Goal: Task Accomplishment & Management: Use online tool/utility

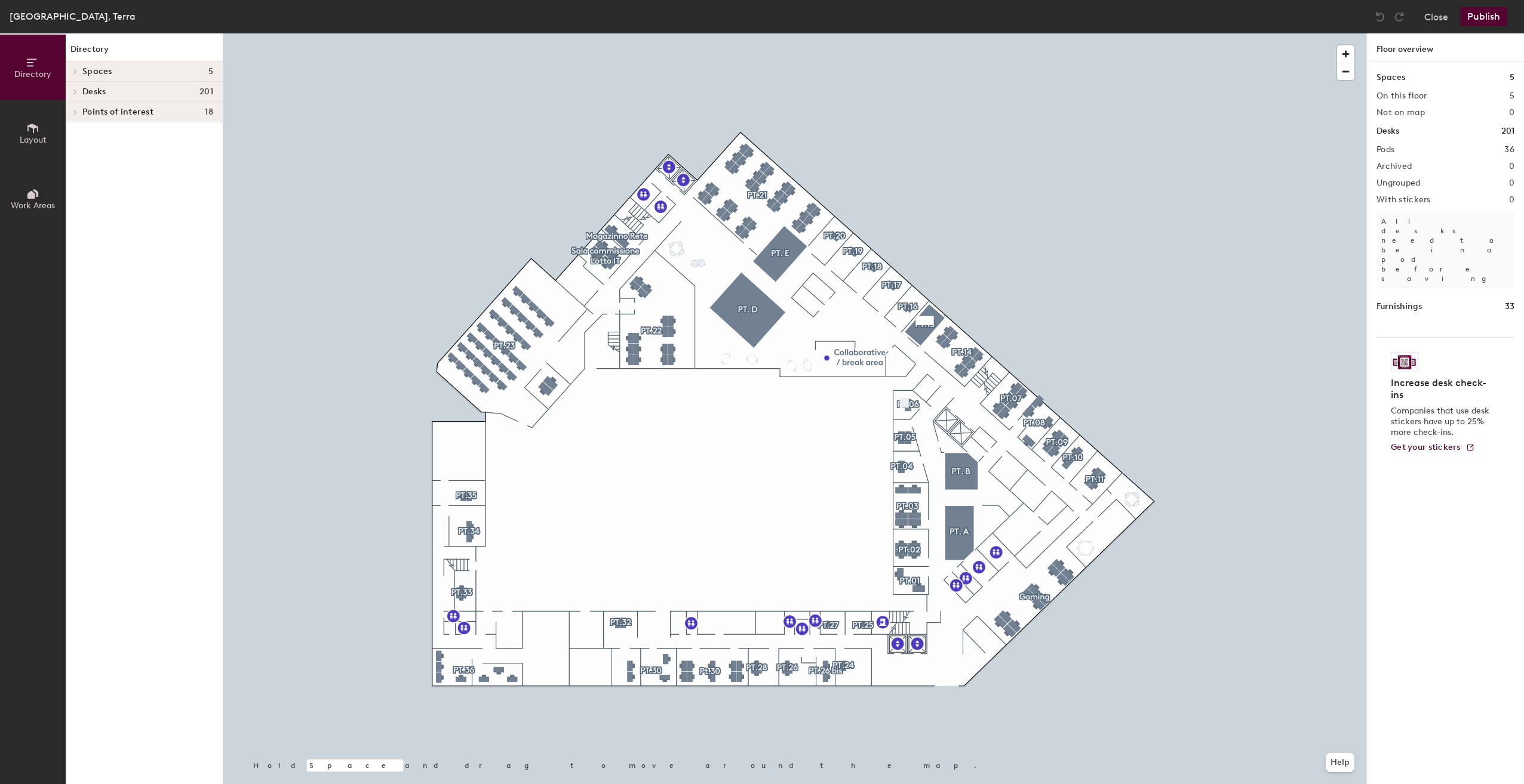
click at [114, 73] on h4 "Spaces 5" at bounding box center [148, 71] width 131 height 9
click at [104, 191] on span "Desks" at bounding box center [93, 187] width 23 height 9
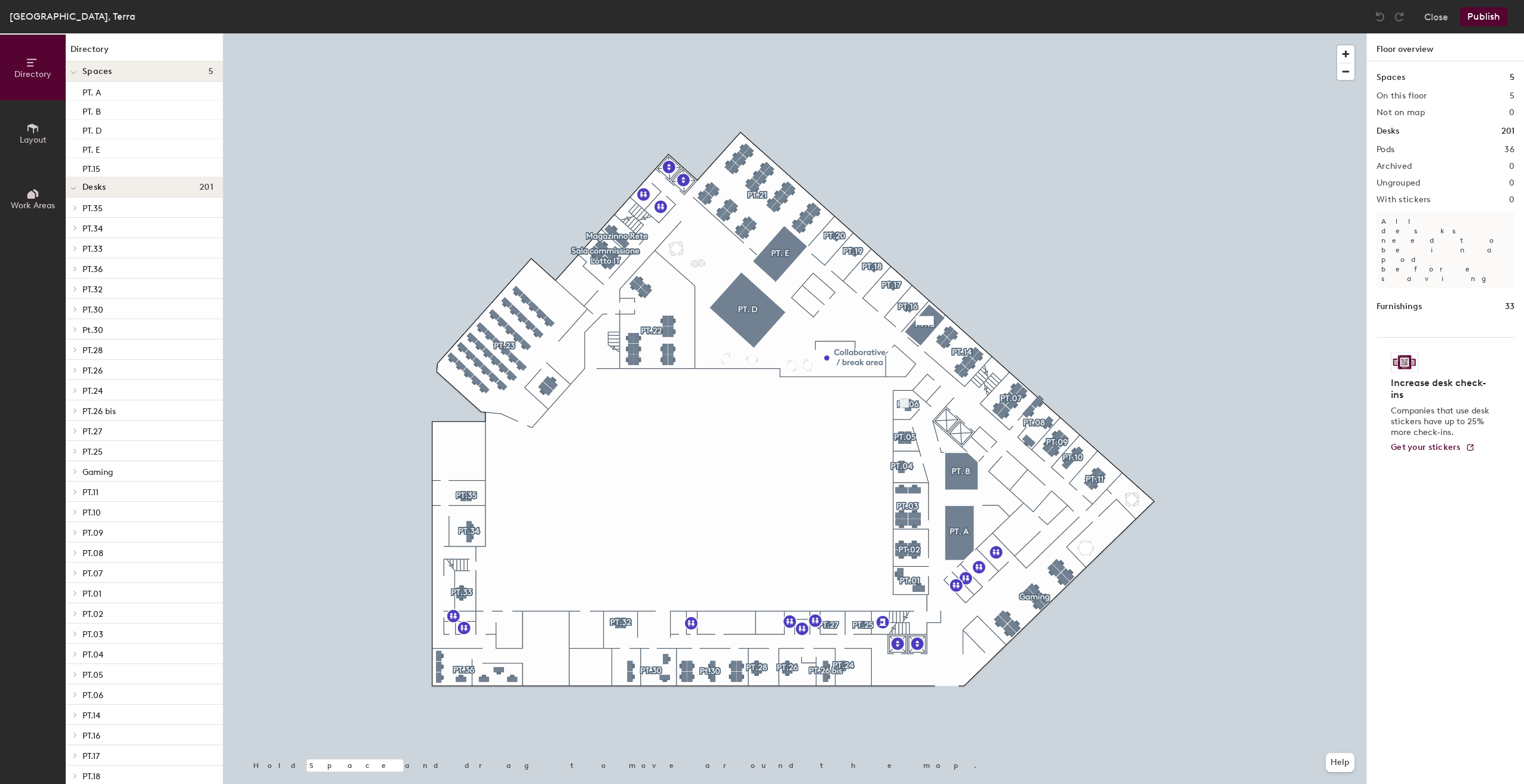
click at [89, 307] on span "PT.30" at bounding box center [92, 310] width 21 height 10
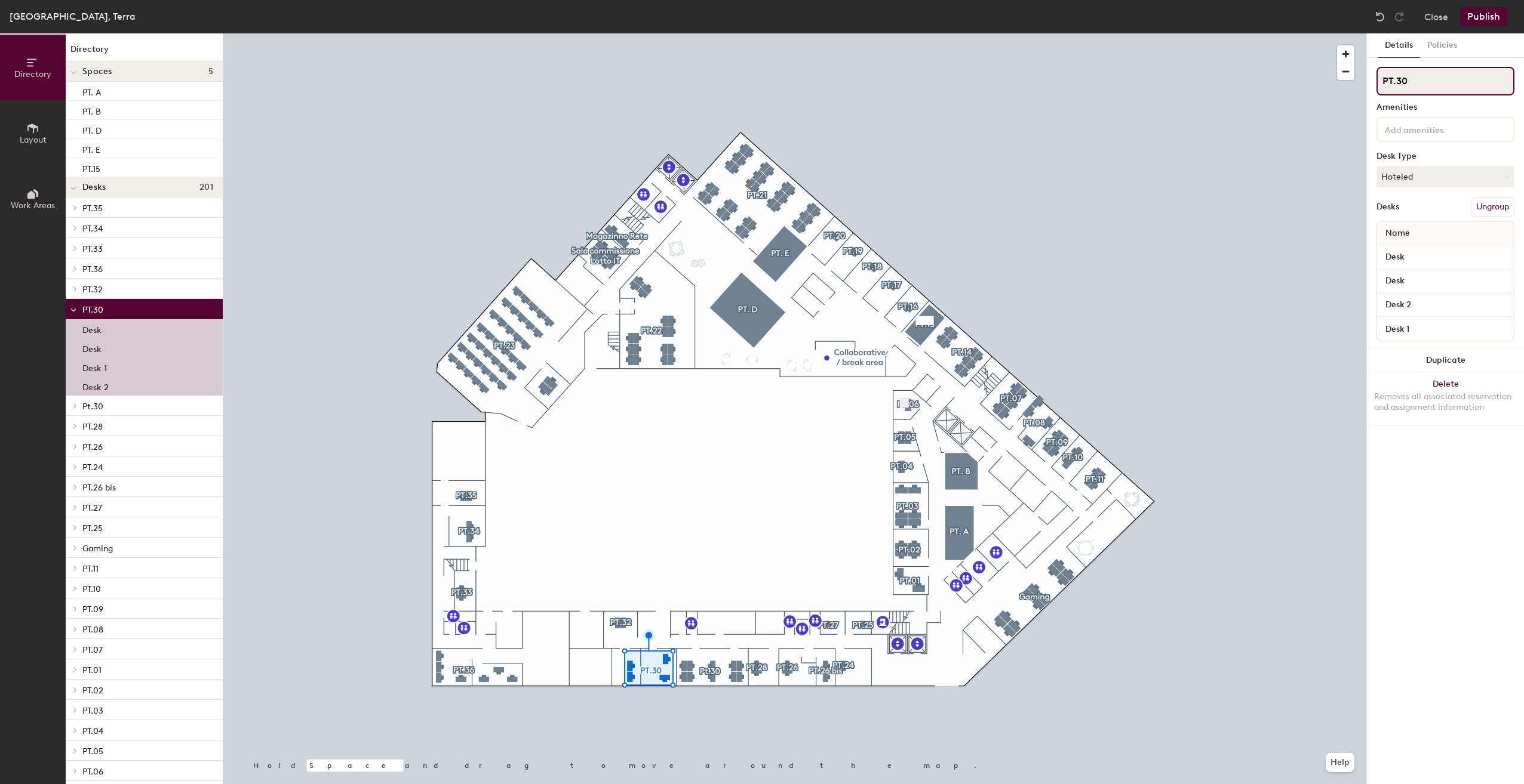
click at [1416, 78] on input "PT.30" at bounding box center [1445, 80] width 138 height 28
type input "PT.31"
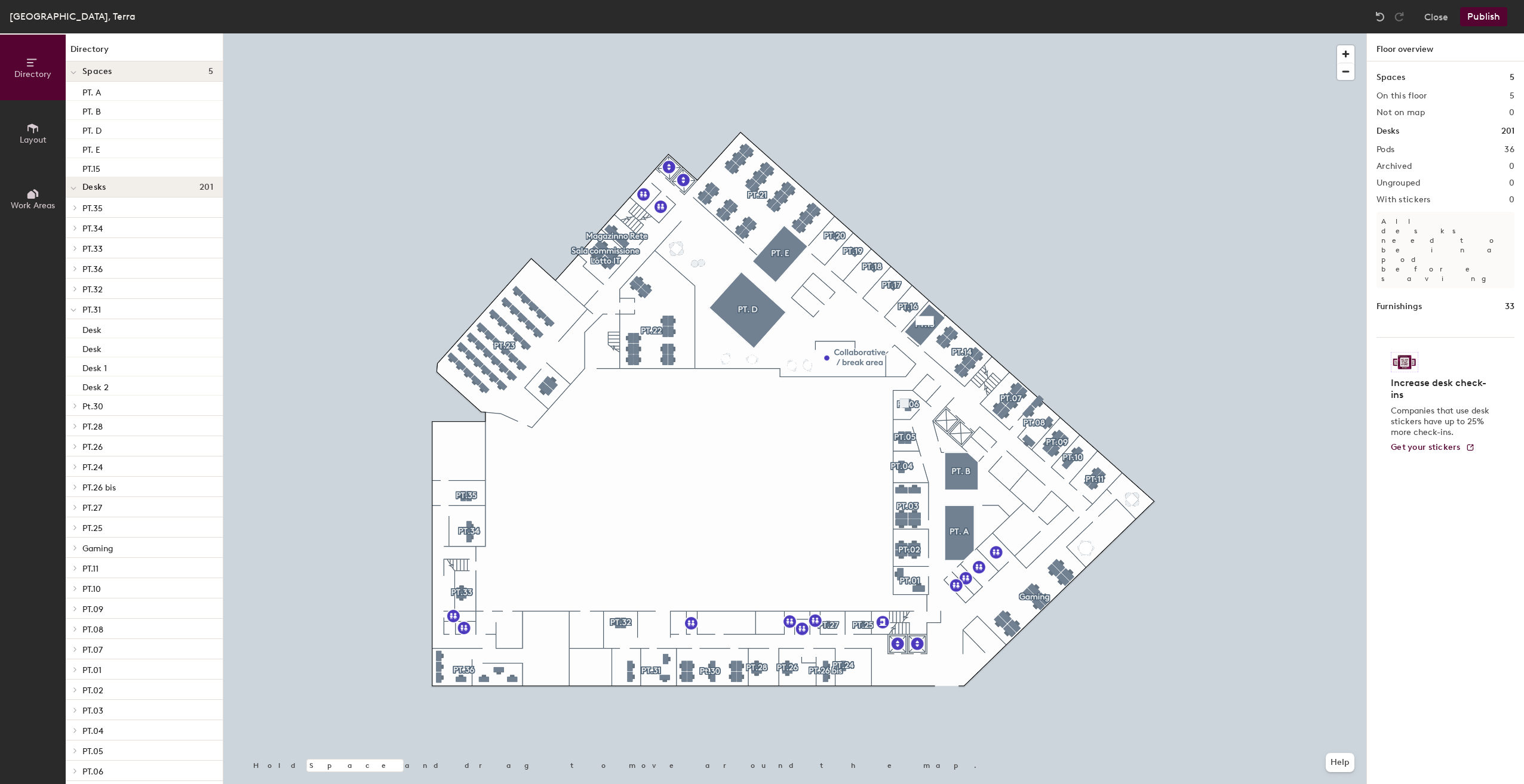
click at [1473, 13] on button "Publish" at bounding box center [1483, 16] width 47 height 19
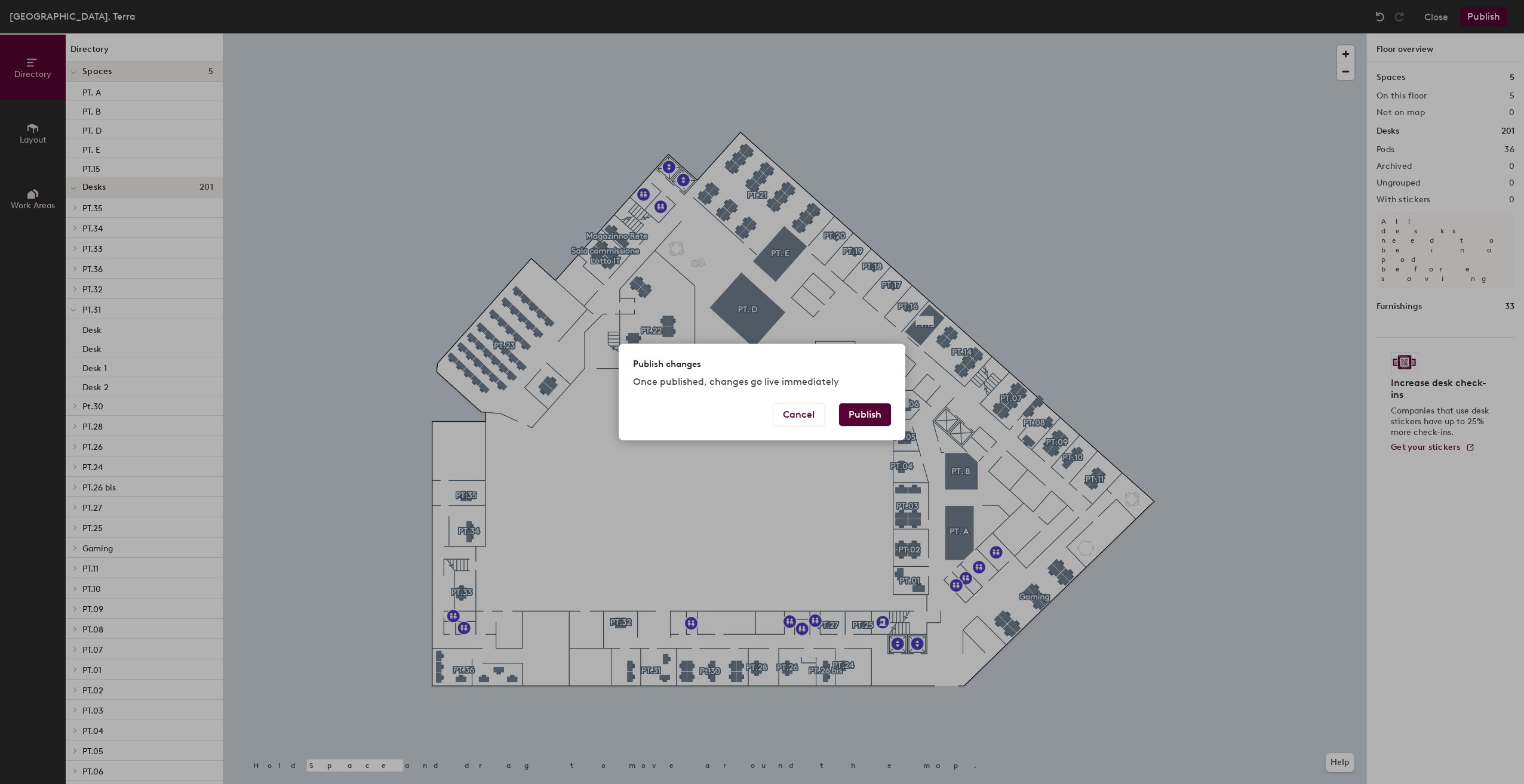
click at [858, 405] on button "Publish" at bounding box center [865, 415] width 52 height 22
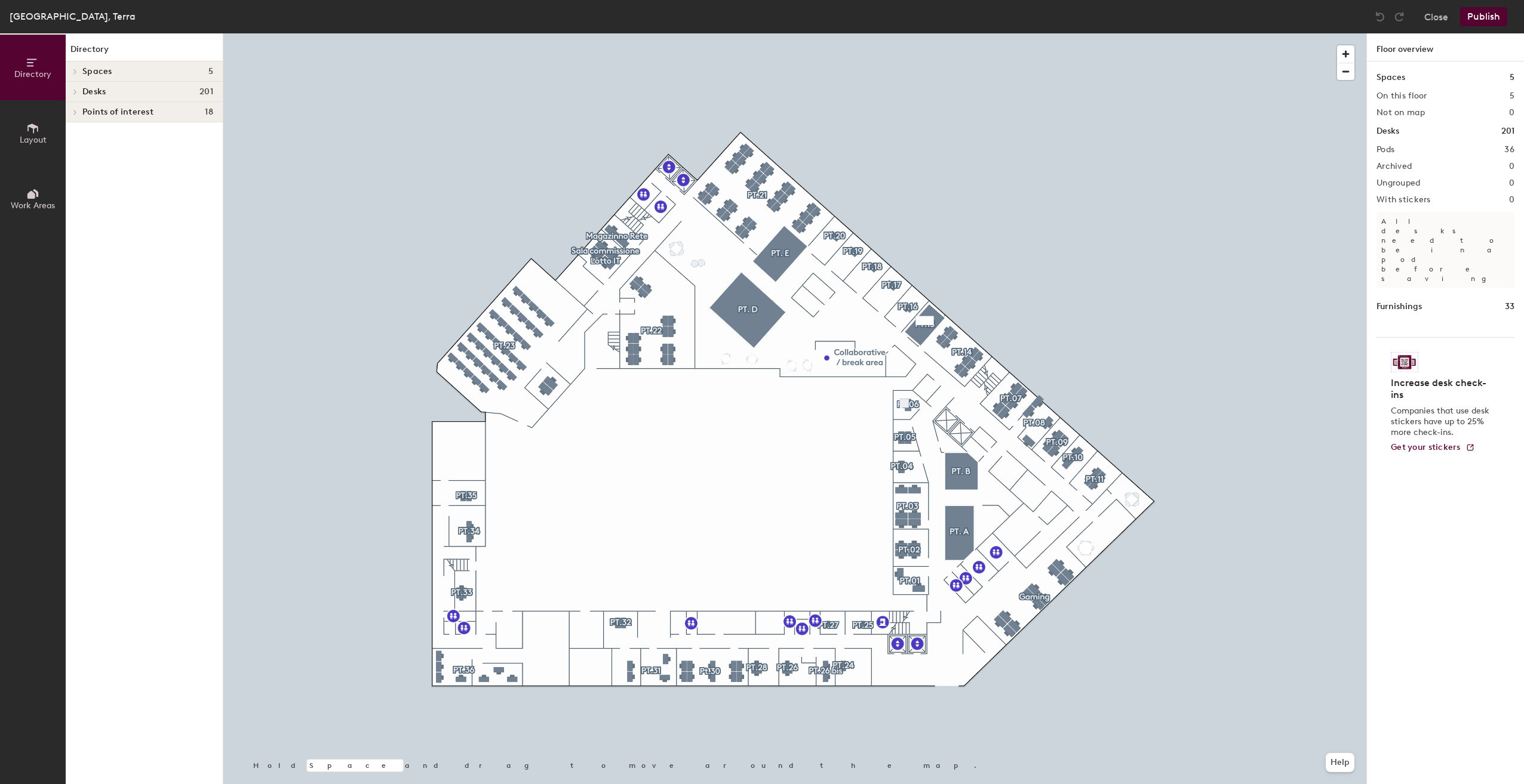
click at [95, 92] on span "Desks" at bounding box center [93, 91] width 23 height 9
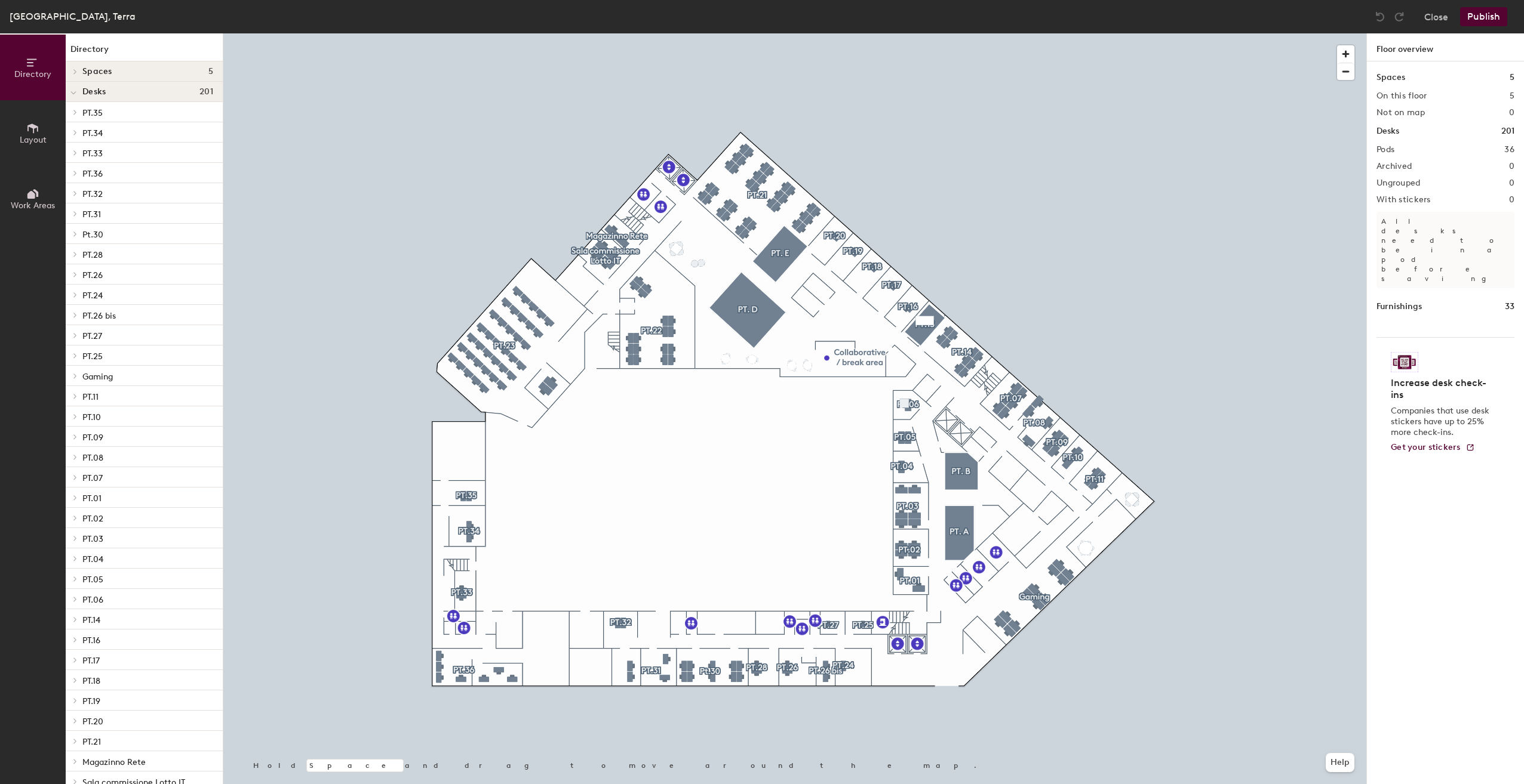
click at [79, 194] on span at bounding box center [74, 193] width 10 height 6
